Goal: Task Accomplishment & Management: Manage account settings

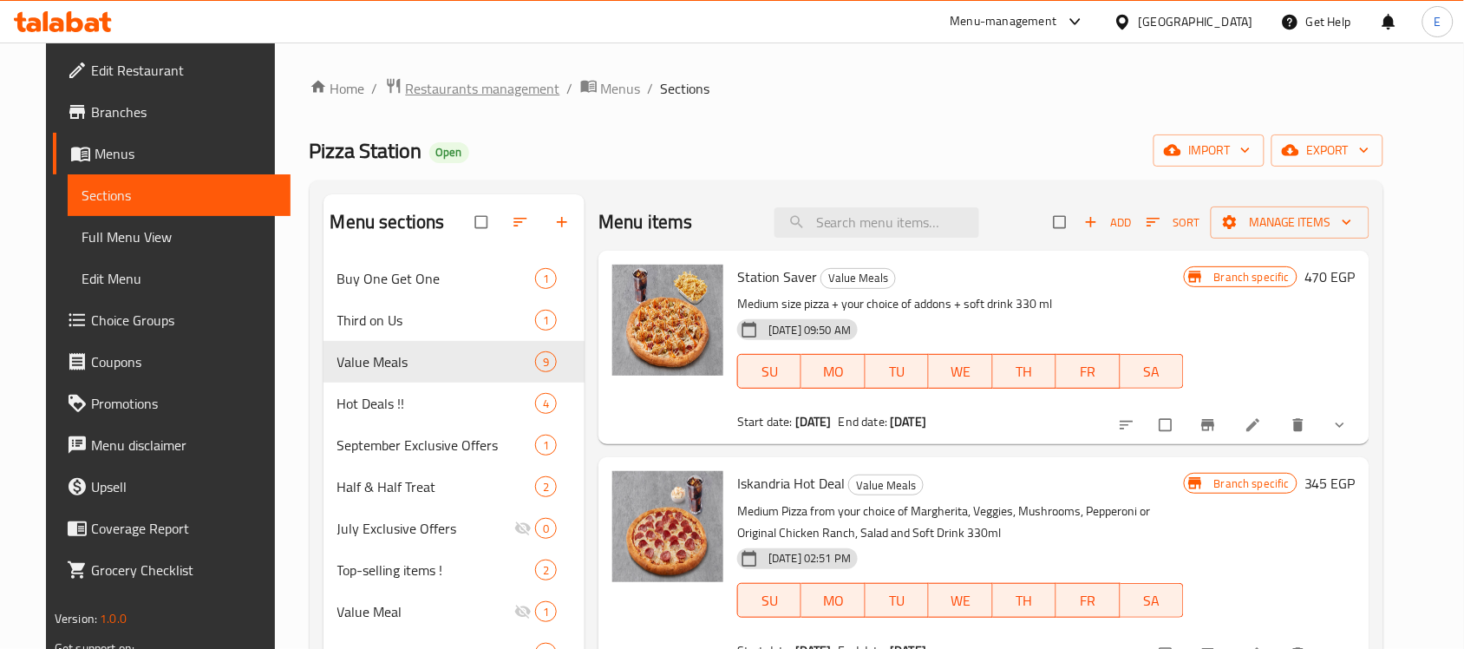
click at [406, 78] on span "Restaurants management" at bounding box center [483, 88] width 154 height 21
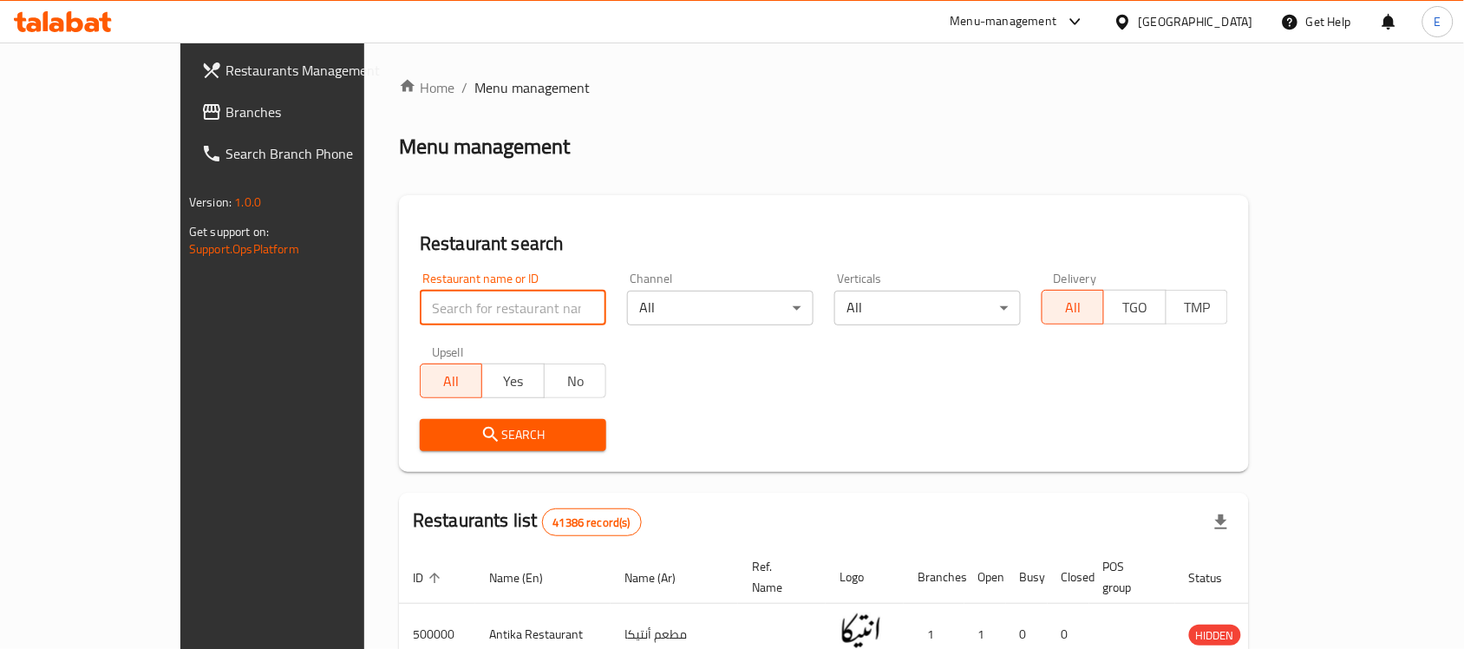
click at [420, 293] on input "search" at bounding box center [513, 308] width 187 height 35
paste input "688930"
type input "688930"
click button "Search" at bounding box center [513, 435] width 187 height 32
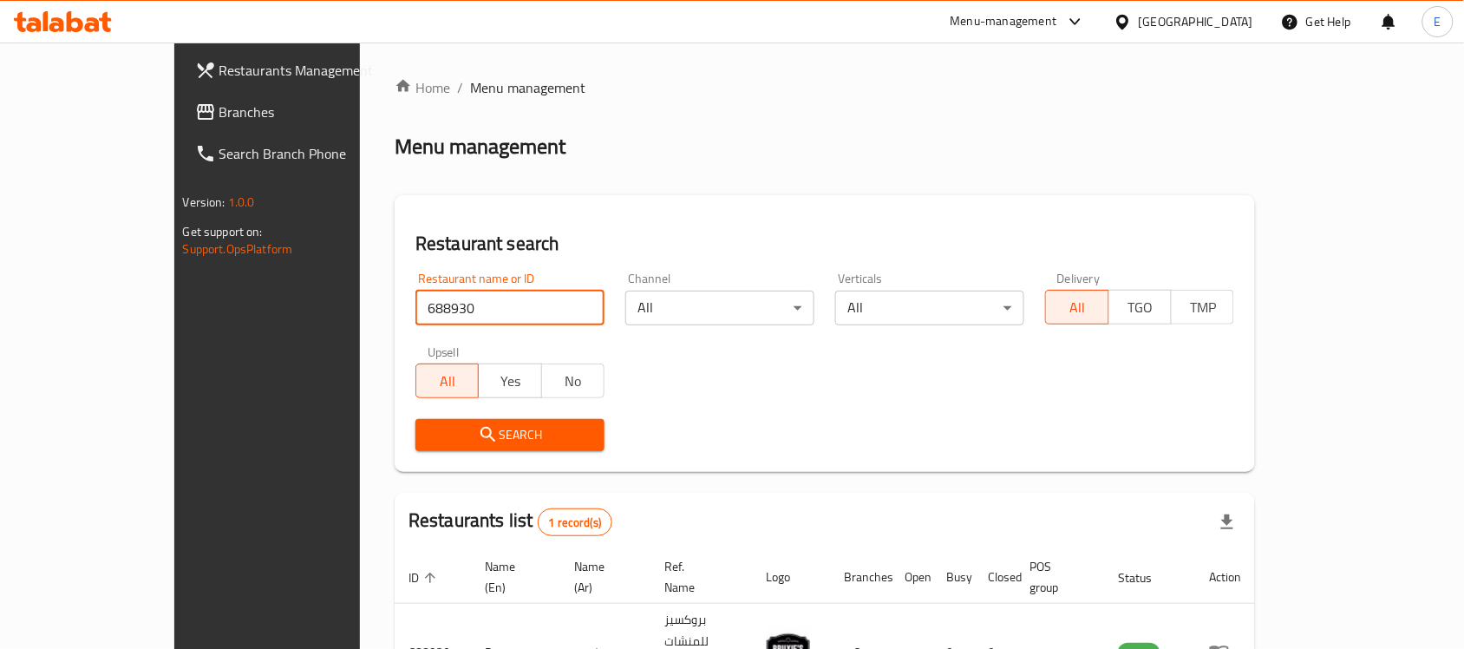
scroll to position [91, 0]
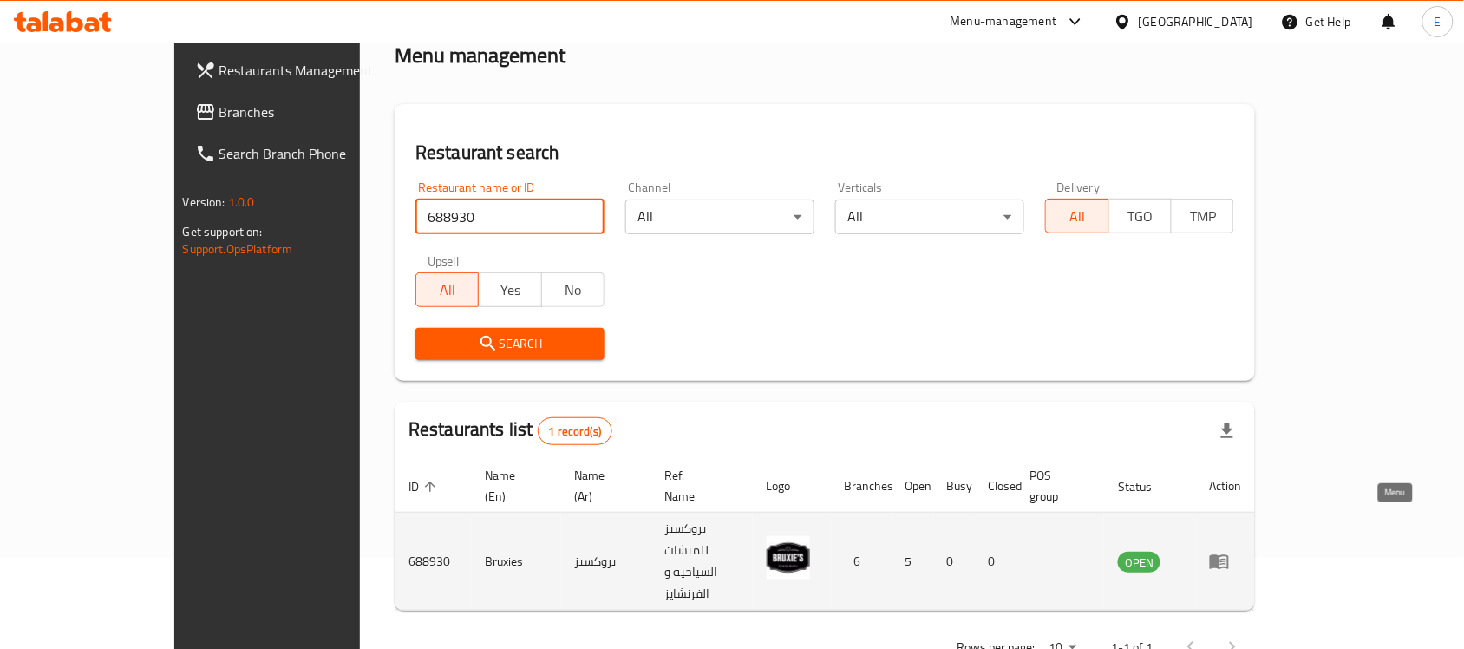
click at [1229, 555] on icon "enhanced table" at bounding box center [1219, 562] width 19 height 15
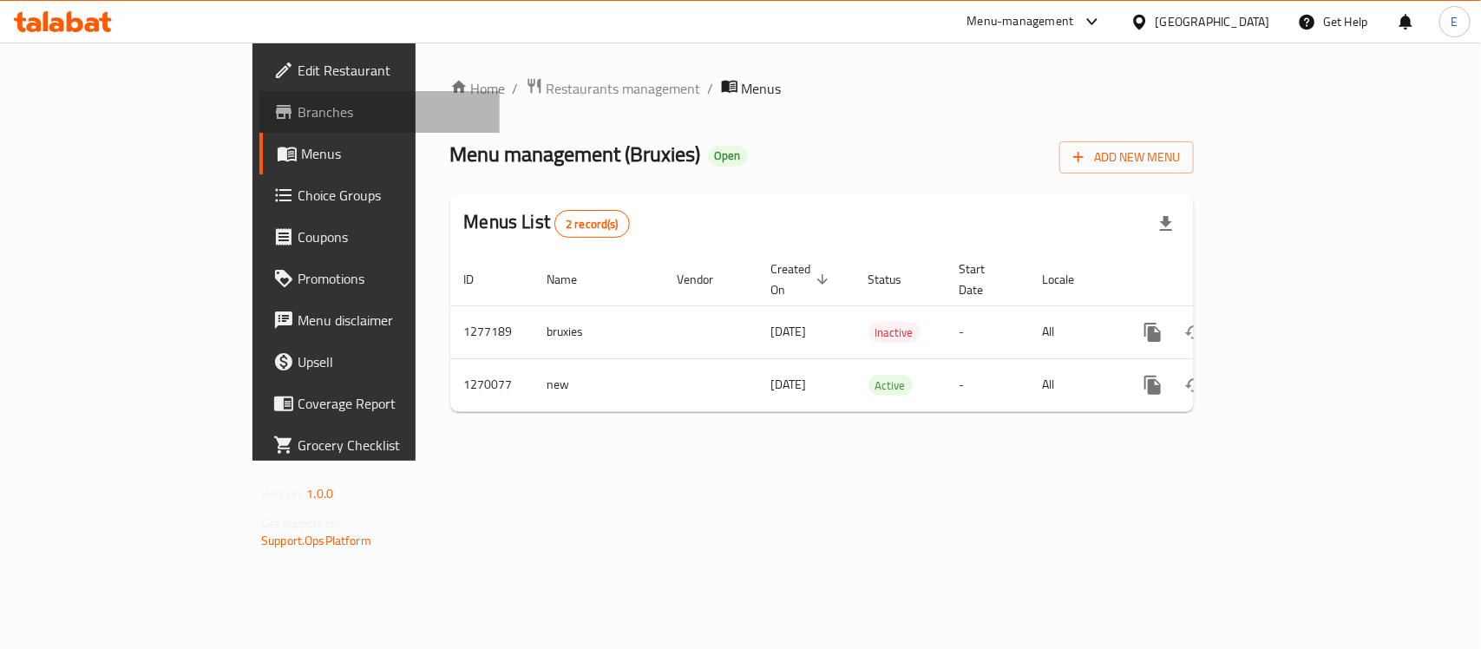
click at [298, 111] on span "Branches" at bounding box center [392, 112] width 188 height 21
